Goal: Task Accomplishment & Management: Manage account settings

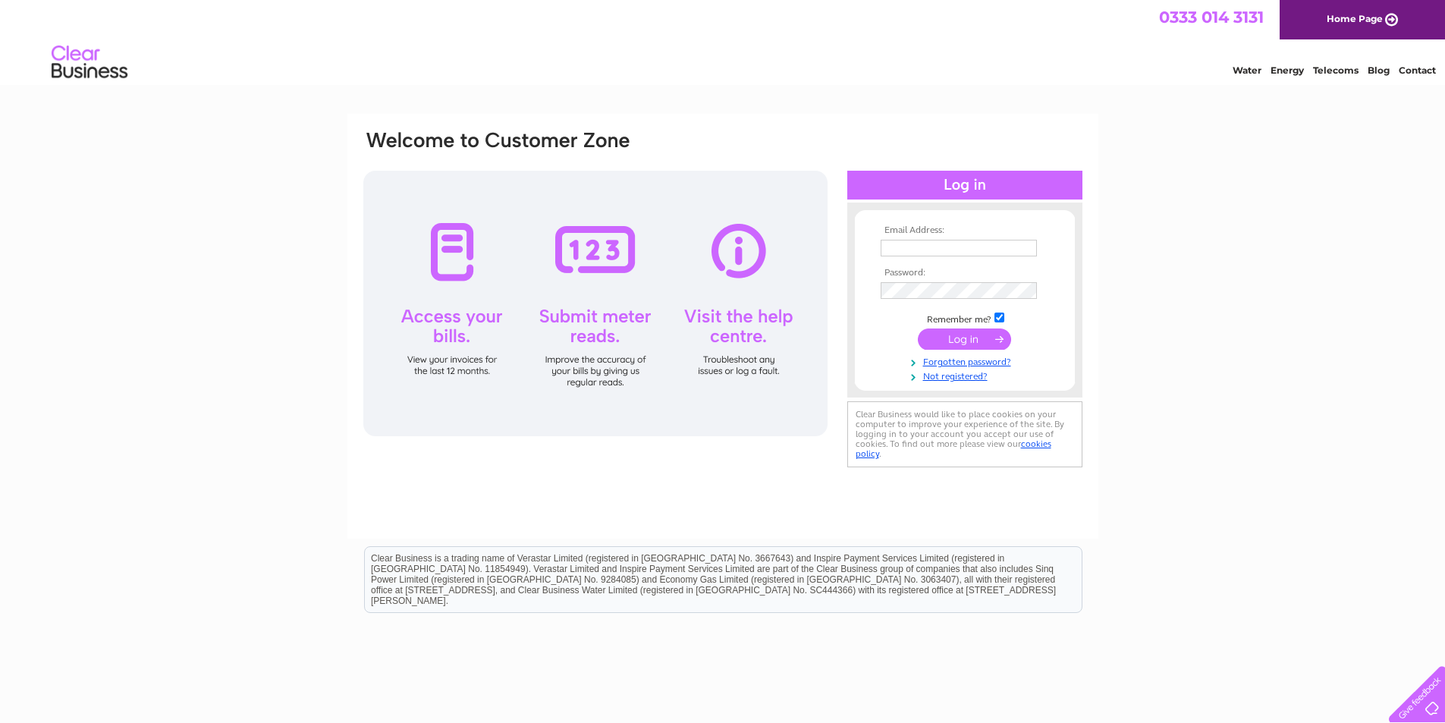
click at [1003, 241] on input "text" at bounding box center [959, 248] width 156 height 17
click at [994, 244] on input "text" at bounding box center [960, 249] width 158 height 18
click at [994, 245] on input "text" at bounding box center [960, 249] width 158 height 18
click at [986, 360] on link "Forgotten password?" at bounding box center [967, 360] width 172 height 14
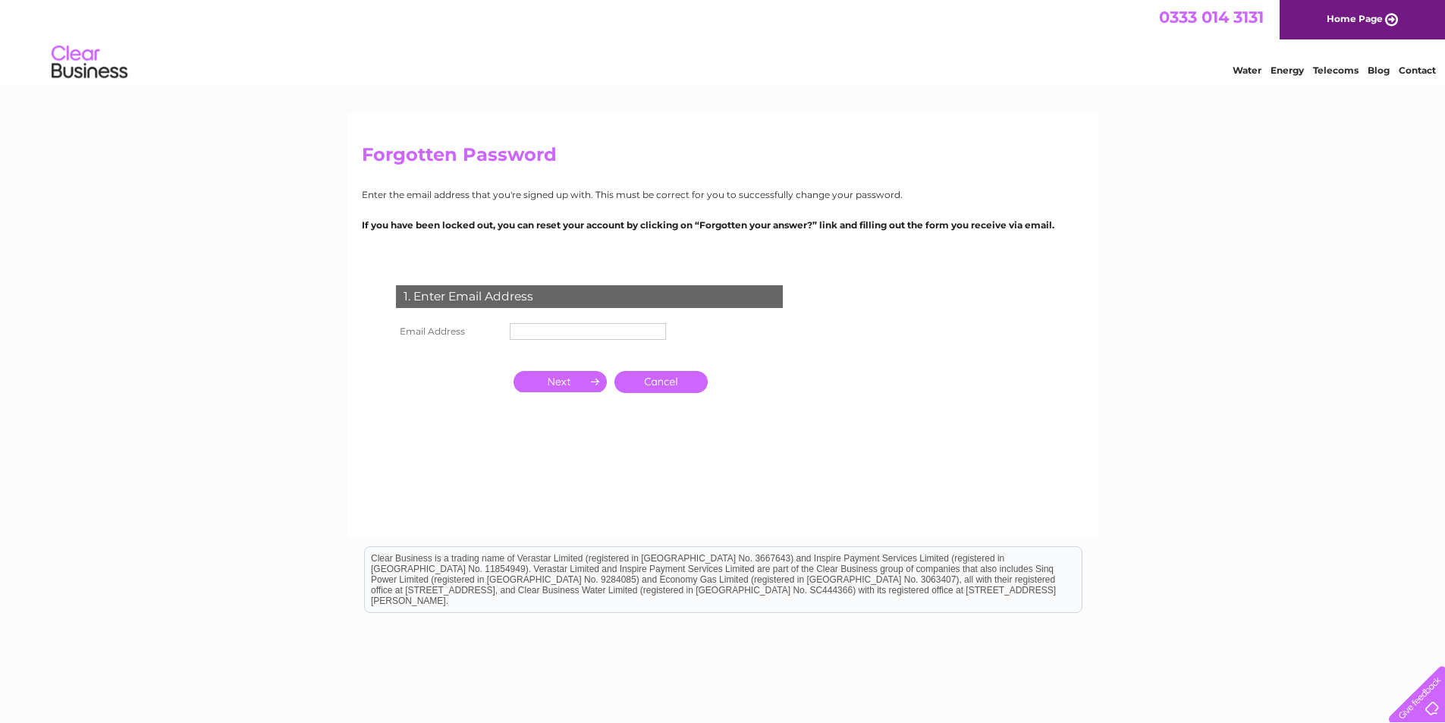
click at [616, 328] on input "text" at bounding box center [588, 331] width 156 height 17
type input "[EMAIL_ADDRESS][DOMAIN_NAME]"
click at [554, 381] on input "button" at bounding box center [560, 381] width 93 height 21
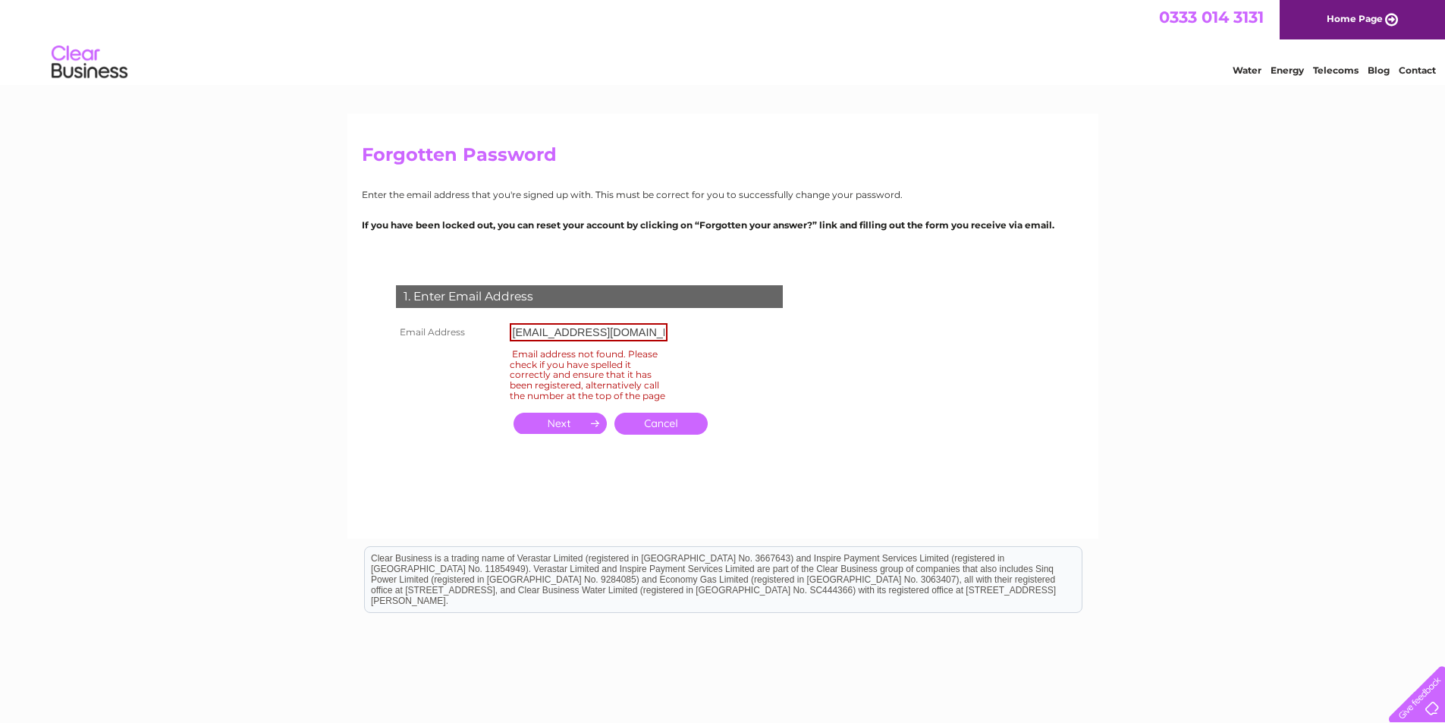
click at [660, 429] on link "Cancel" at bounding box center [660, 424] width 93 height 22
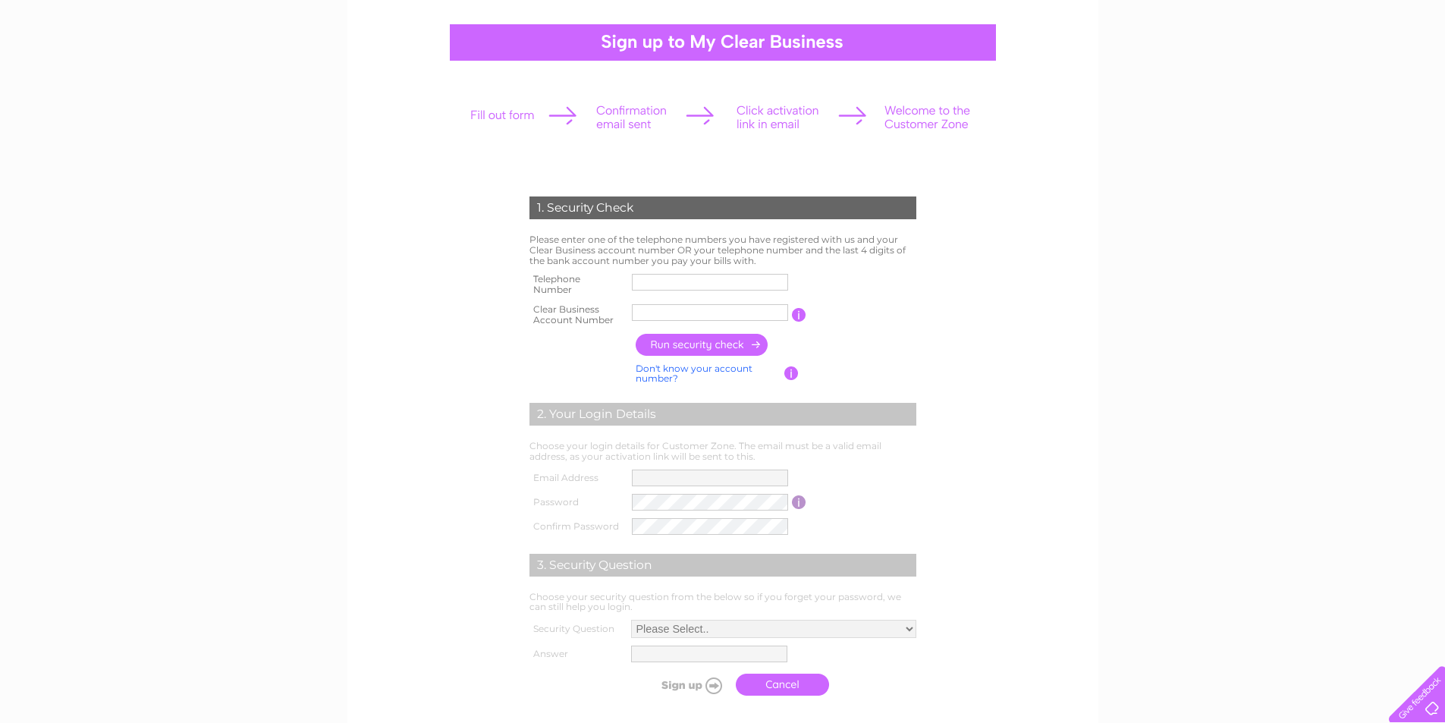
scroll to position [152, 0]
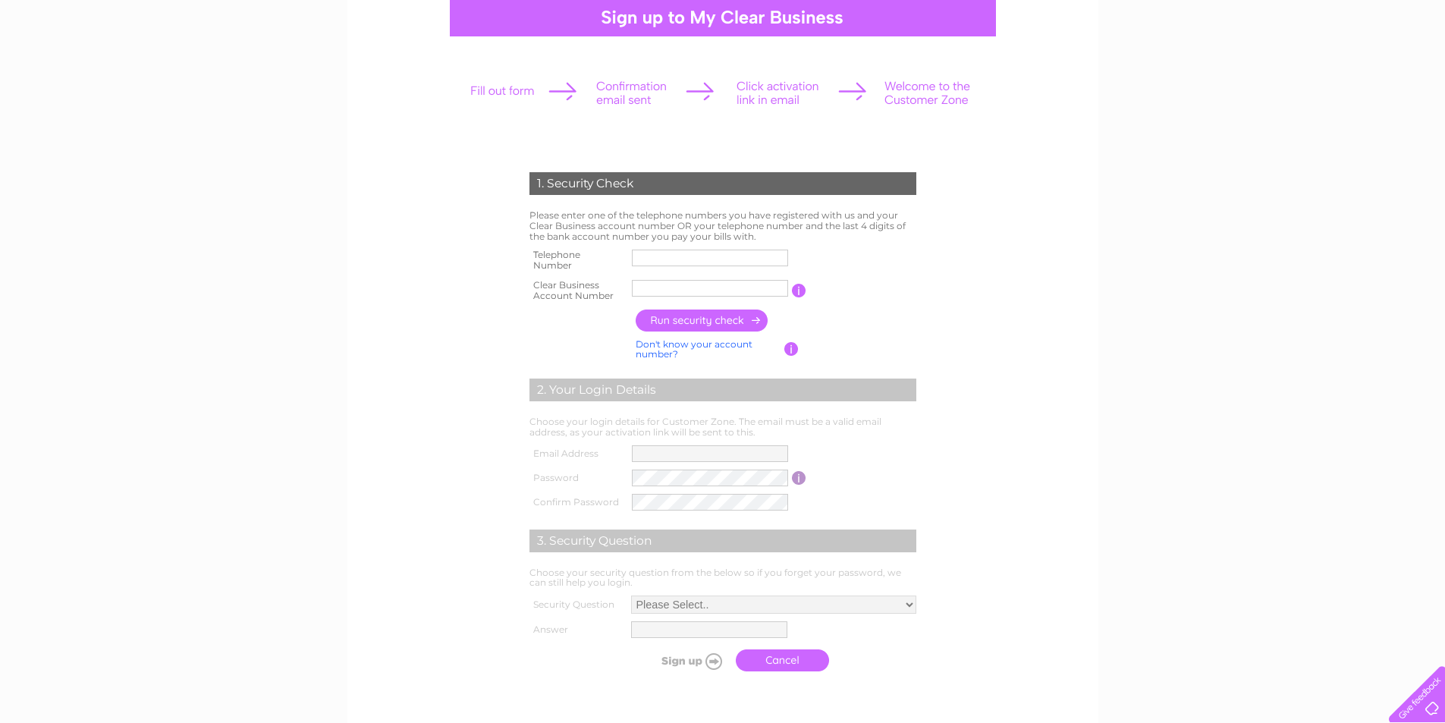
click at [664, 250] on input "text" at bounding box center [710, 258] width 156 height 17
